Goal: Transaction & Acquisition: Purchase product/service

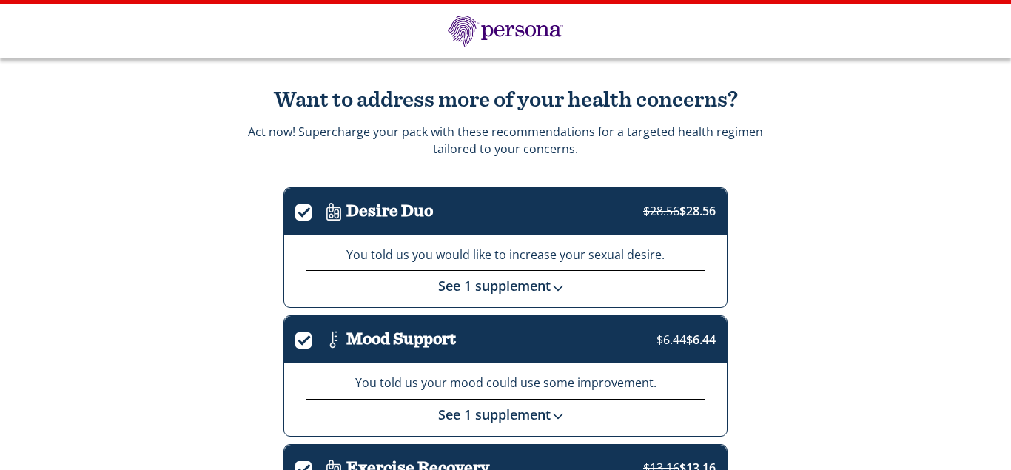
scroll to position [29, 0]
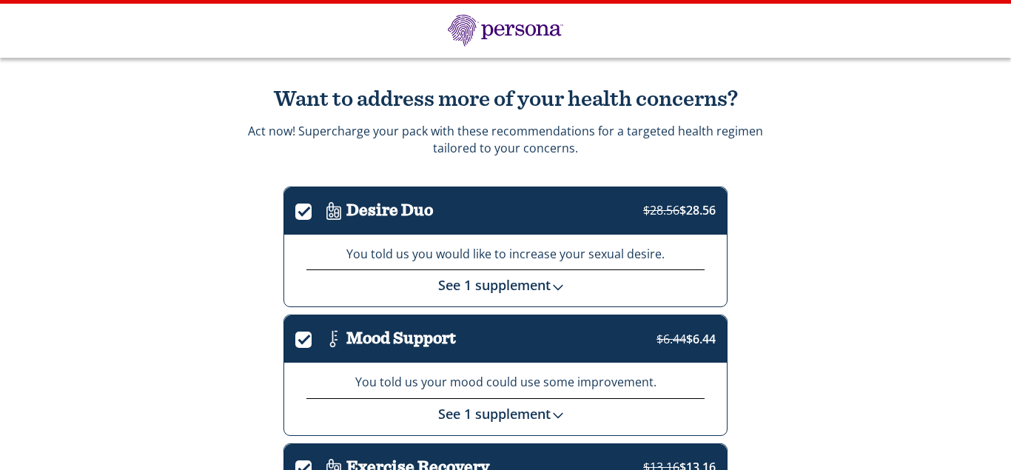
click at [457, 139] on p "Act now! Supercharge your pack with these recommendations for a targeted health…" at bounding box center [505, 139] width 515 height 33
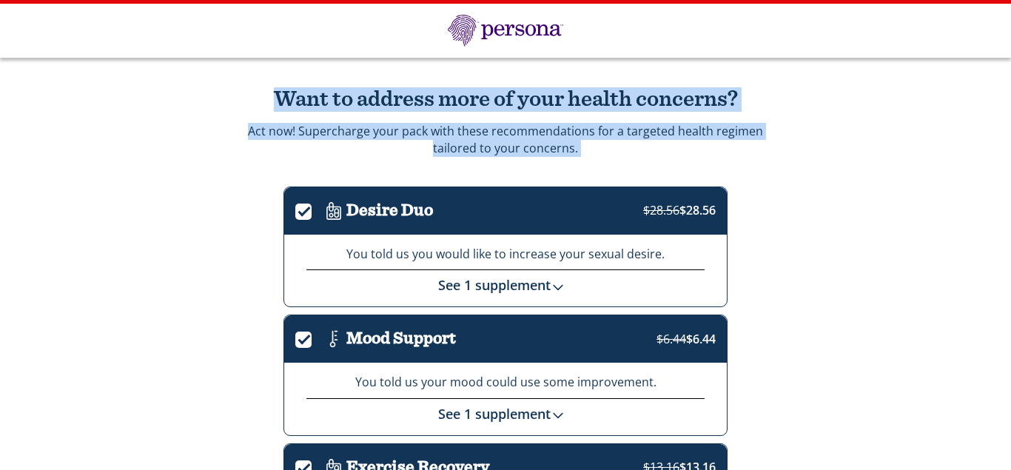
click at [457, 139] on p "Act now! Supercharge your pack with these recommendations for a targeted health…" at bounding box center [505, 139] width 515 height 33
copy div "Want to address more of your health concerns? Act now! Supercharge your pack wi…"
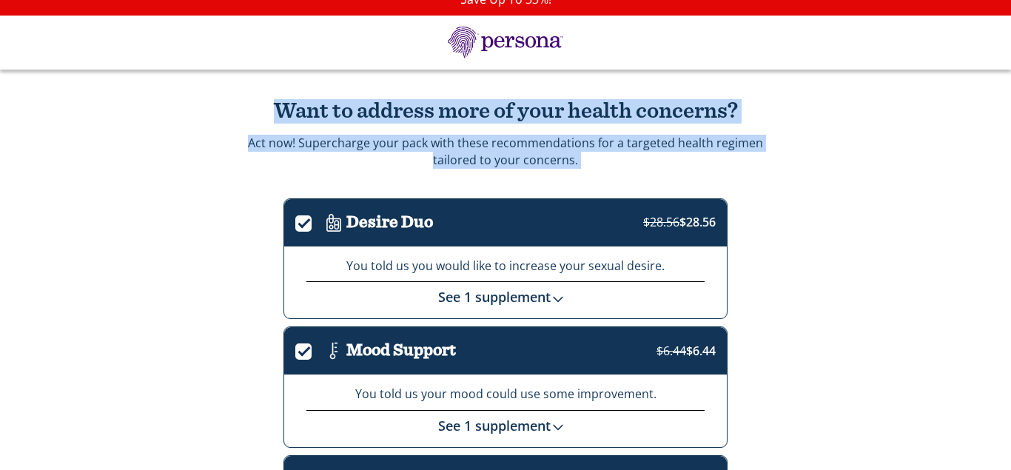
scroll to position [16, 0]
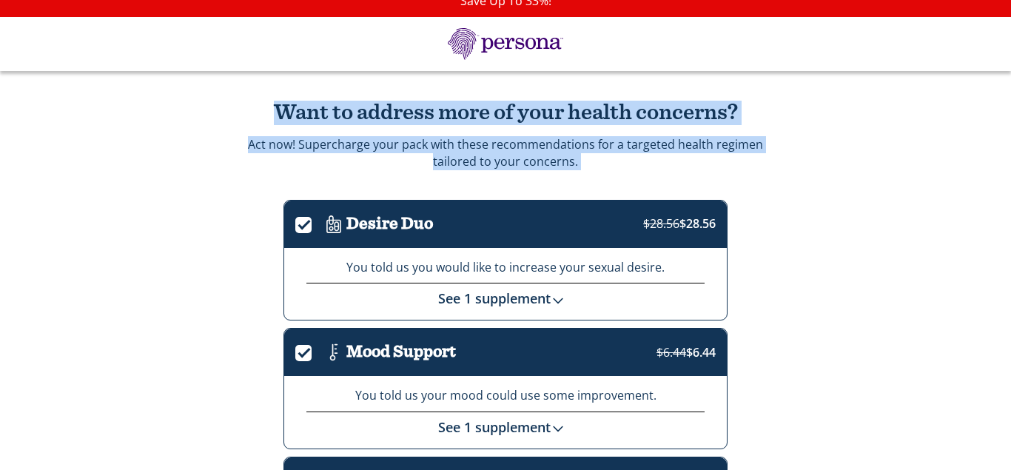
click at [300, 156] on div "Want to address more of your health concerns? Act now! Supercharge your pack wi…" at bounding box center [505, 136] width 518 height 70
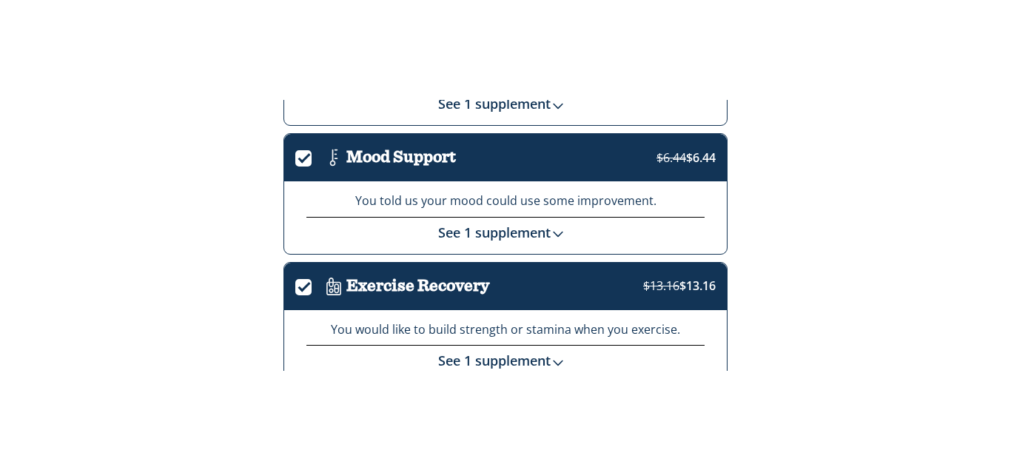
scroll to position [231, 0]
